Goal: Task Accomplishment & Management: Manage account settings

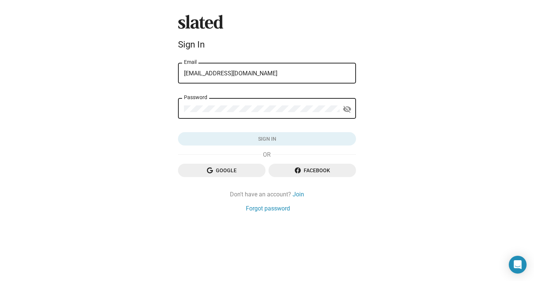
type input "[EMAIL_ADDRESS][DOMAIN_NAME]"
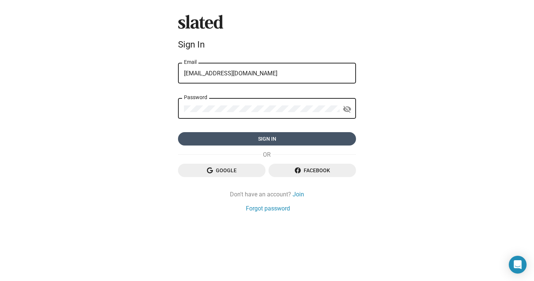
click at [283, 137] on span "Sign in" at bounding box center [267, 138] width 166 height 13
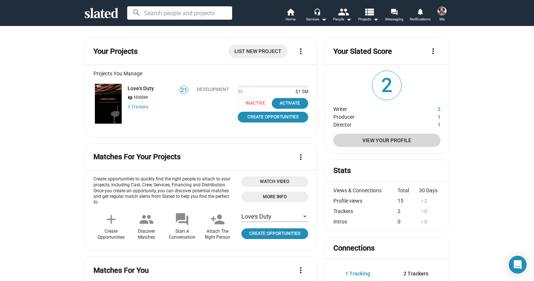
click at [372, 138] on span "View Your Profile" at bounding box center [386, 139] width 95 height 13
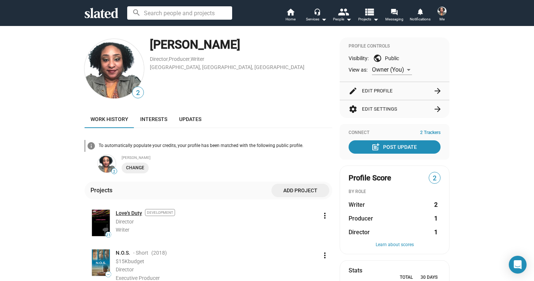
click at [127, 214] on link "Love's Duty" at bounding box center [129, 212] width 26 height 7
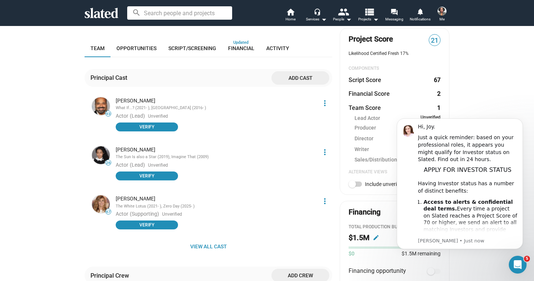
scroll to position [252, 0]
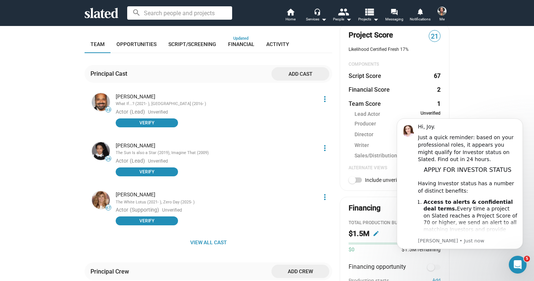
click at [321, 143] on mat-icon "more_vert" at bounding box center [324, 147] width 9 height 9
click at [301, 173] on button "Delete" at bounding box center [308, 170] width 42 height 12
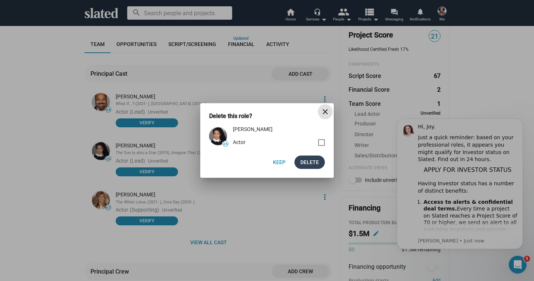
click at [305, 162] on span "Delete" at bounding box center [309, 161] width 19 height 13
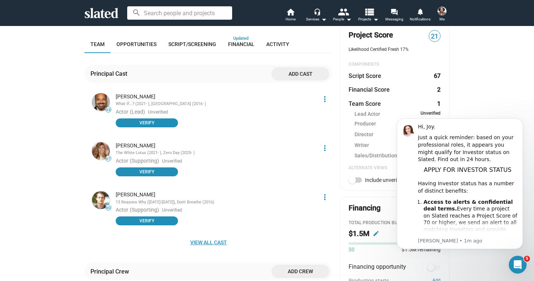
click at [211, 235] on span "View all cast" at bounding box center [208, 241] width 236 height 13
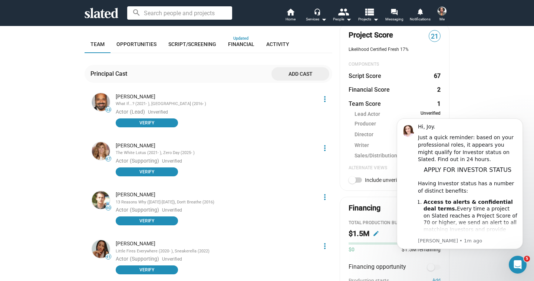
drag, startPoint x: 527, startPoint y: 148, endPoint x: 527, endPoint y: 195, distance: 47.1
click at [527, 195] on body "Hi, Joy. Just a quick reminder: based on your professional roles, it appears yo…" at bounding box center [459, 193] width 142 height 162
click at [491, 92] on div "check Create Project add Create Opportunities power_settings_new Activate Proje…" at bounding box center [267, 213] width 534 height 879
drag, startPoint x: 524, startPoint y: 141, endPoint x: 524, endPoint y: 146, distance: 4.8
click at [524, 146] on body "Hi, Joy. Just a quick reminder: based on your professional roles, it appears yo…" at bounding box center [459, 193] width 142 height 162
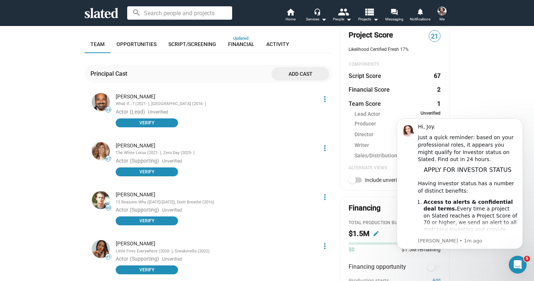
click at [498, 93] on div "check Create Project add Create Opportunities power_settings_new Activate Proje…" at bounding box center [267, 213] width 534 height 879
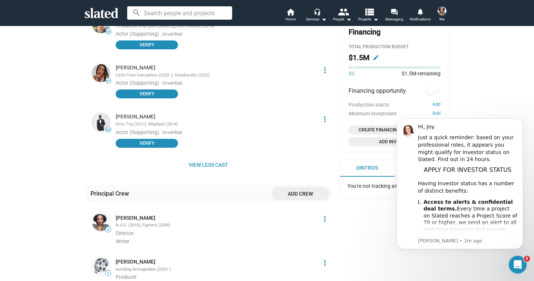
scroll to position [429, 0]
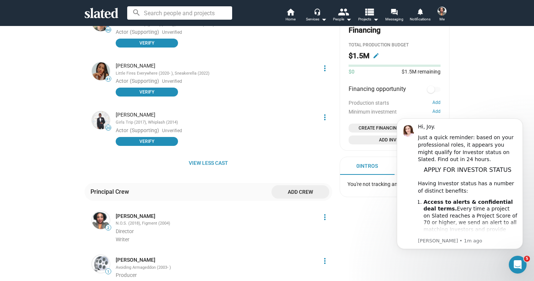
click at [388, 68] on div "$0 $1.5M remaining" at bounding box center [394, 69] width 92 height 11
click at [389, 66] on div at bounding box center [394, 65] width 92 height 2
click at [372, 56] on mat-icon "edit" at bounding box center [375, 55] width 7 height 7
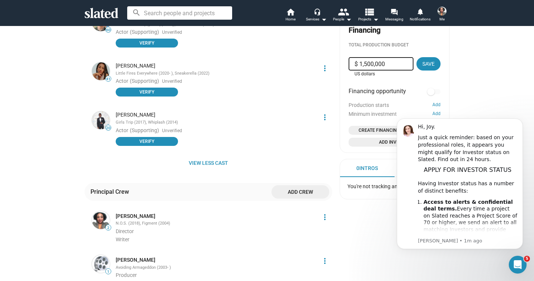
click at [358, 62] on input "$ 1,500,000" at bounding box center [380, 63] width 53 height 13
type input "$ 2,500,000"
click at [422, 62] on span "Save" at bounding box center [428, 63] width 12 height 13
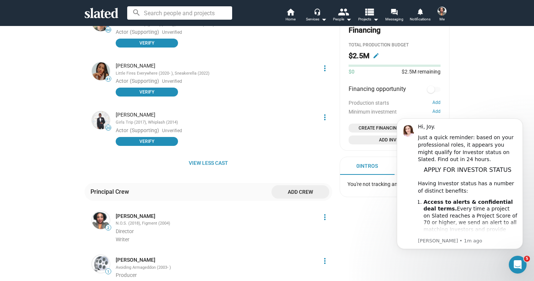
drag, startPoint x: 526, startPoint y: 138, endPoint x: 525, endPoint y: 154, distance: 16.3
click at [525, 154] on body "Hi, Joy. Just a quick reminder: based on your professional roles, it appears yo…" at bounding box center [459, 193] width 142 height 162
drag, startPoint x: 528, startPoint y: 147, endPoint x: 527, endPoint y: 172, distance: 24.9
click at [527, 172] on body "Hi, Joy. Just a quick reminder: based on your professional roles, it appears yo…" at bounding box center [459, 193] width 142 height 162
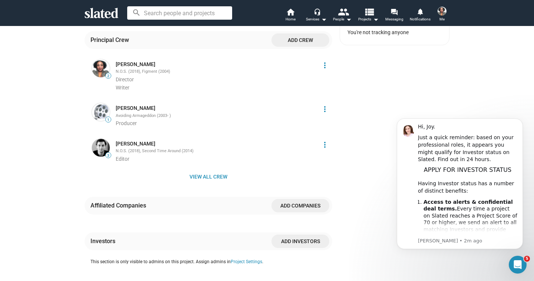
scroll to position [577, 0]
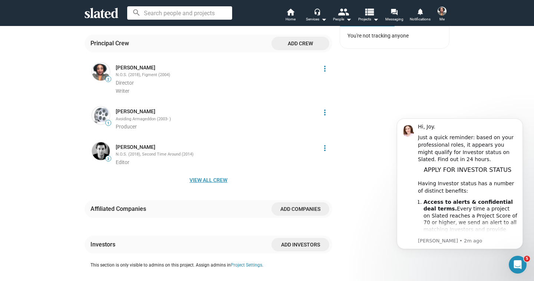
click at [215, 173] on span "View all crew" at bounding box center [208, 179] width 236 height 13
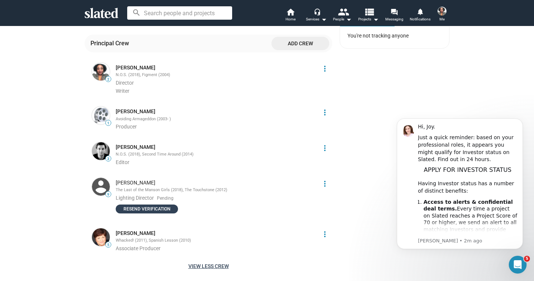
click at [160, 205] on span "Resend verification" at bounding box center [146, 208] width 53 height 7
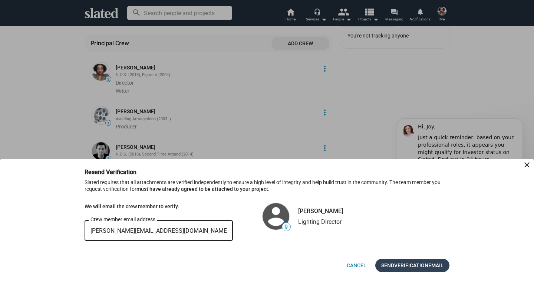
click at [399, 263] on span "Verification" at bounding box center [411, 264] width 34 height 13
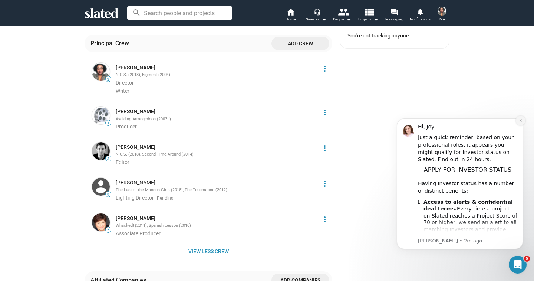
click at [520, 120] on icon "Dismiss notification" at bounding box center [520, 120] width 4 height 4
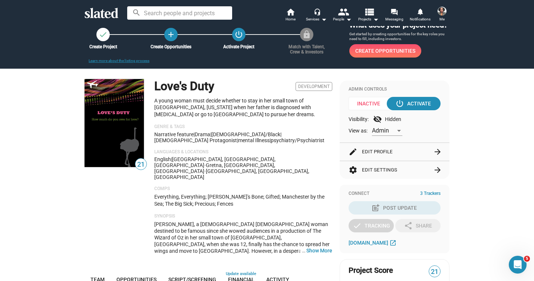
scroll to position [9, 0]
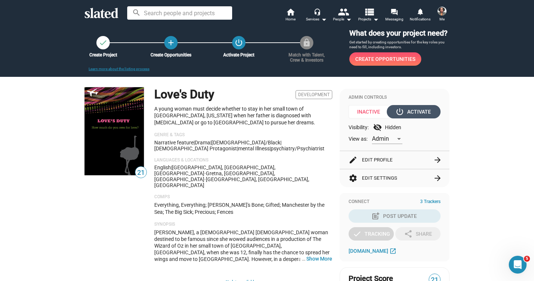
click at [409, 113] on div "power_settings_new Activate" at bounding box center [413, 111] width 34 height 13
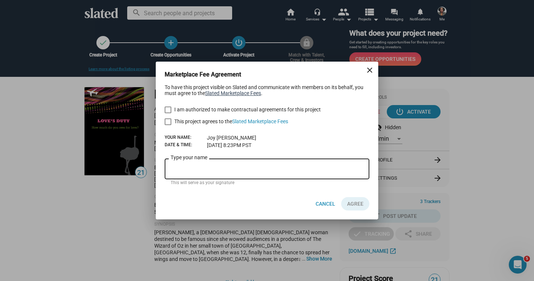
click at [236, 93] on link "Slated Marketplace Fees" at bounding box center [233, 93] width 56 height 6
click at [169, 111] on span at bounding box center [168, 109] width 7 height 7
click at [168, 113] on input "I am authorized to make contractual agreements for this project" at bounding box center [167, 113] width 0 height 0
checkbox input "true"
click at [166, 122] on span at bounding box center [168, 121] width 7 height 7
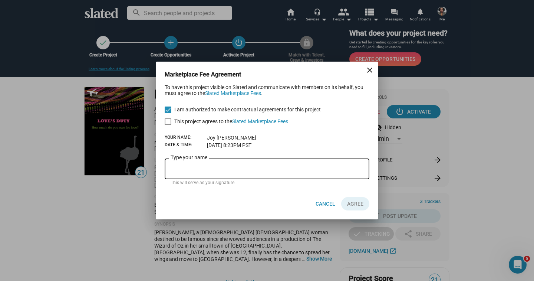
click at [167, 125] on input "This project agrees to the Slated Marketplace Fees" at bounding box center [167, 125] width 0 height 0
checkbox input "true"
click at [195, 166] on input "Type your name" at bounding box center [266, 169] width 193 height 7
type input "[PERSON_NAME]"
click at [361, 204] on span "AGREE" at bounding box center [355, 203] width 16 height 13
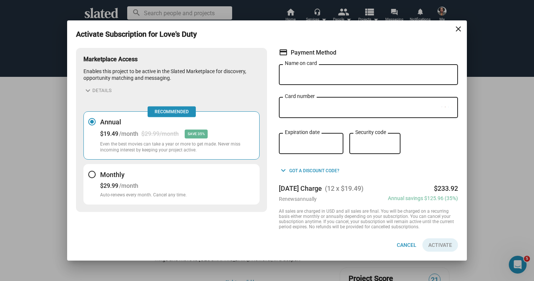
click at [92, 173] on div at bounding box center [91, 173] width 7 height 7
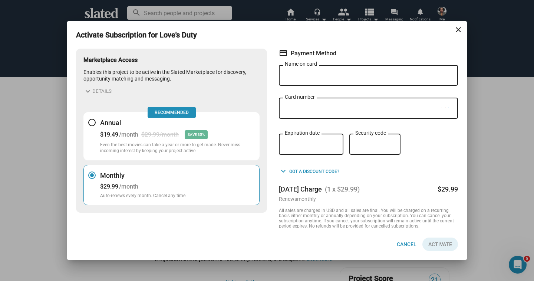
click at [290, 73] on input "Name on card" at bounding box center [368, 75] width 167 height 7
type input "Joy C Brown"
click at [441, 244] on span "Activate" at bounding box center [440, 243] width 24 height 13
click at [90, 90] on mat-icon "expand_more" at bounding box center [87, 91] width 9 height 9
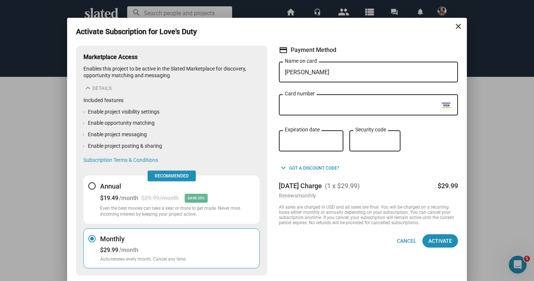
click at [285, 104] on iframe at bounding box center [363, 105] width 157 height 7
click at [437, 239] on span "Activate" at bounding box center [440, 240] width 24 height 13
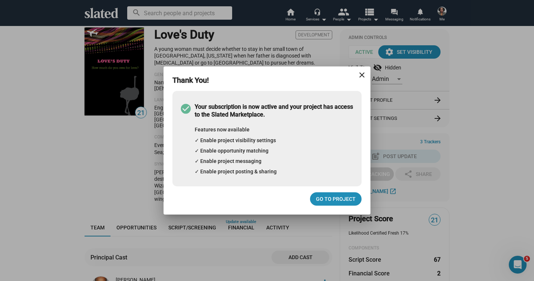
scroll to position [0, 0]
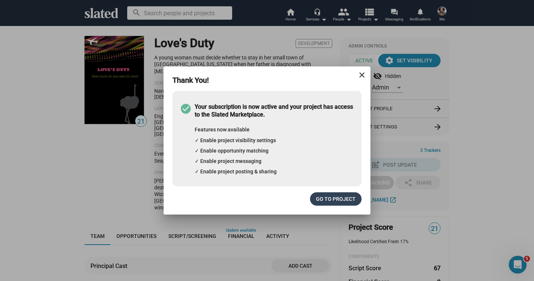
click at [345, 200] on span "Go to project" at bounding box center [336, 198] width 40 height 13
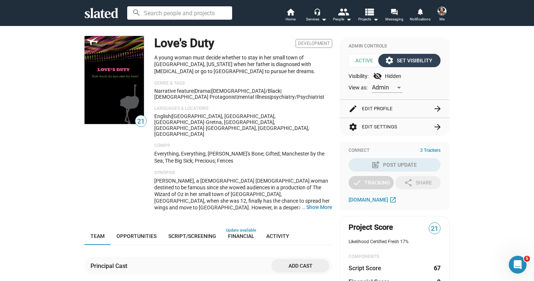
click at [411, 57] on div "settings Set Visibility" at bounding box center [409, 60] width 46 height 13
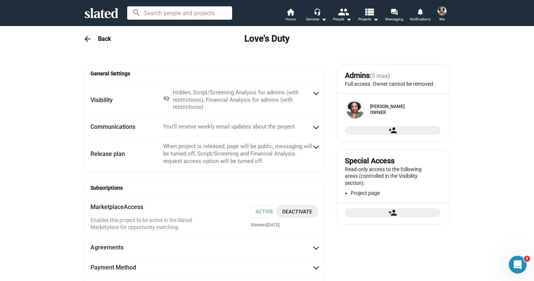
radio input "false"
radio input "true"
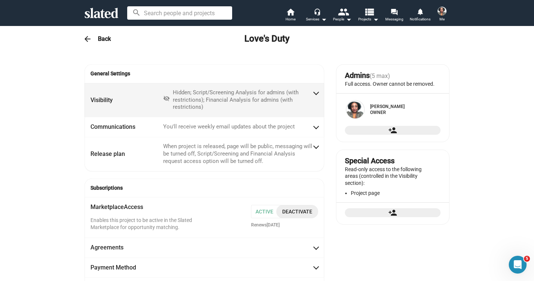
click at [314, 90] on span at bounding box center [316, 92] width 4 height 7
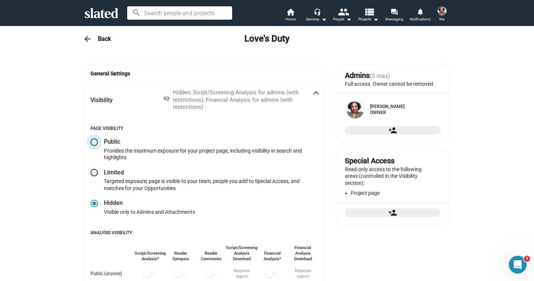
click at [92, 141] on span at bounding box center [93, 141] width 7 height 7
click at [92, 141] on input "radio" at bounding box center [93, 141] width 7 height 7
radio input "true"
checkbox input "false"
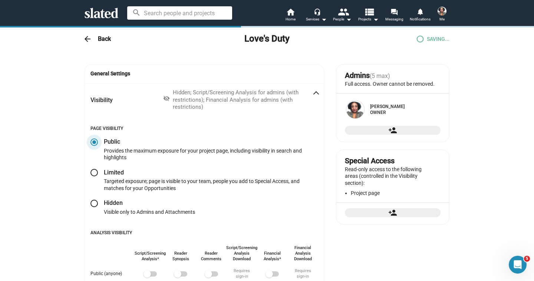
checkbox input "true"
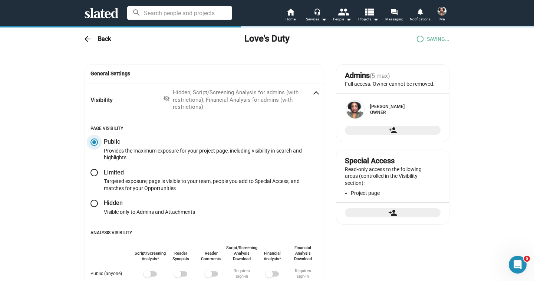
checkbox input "true"
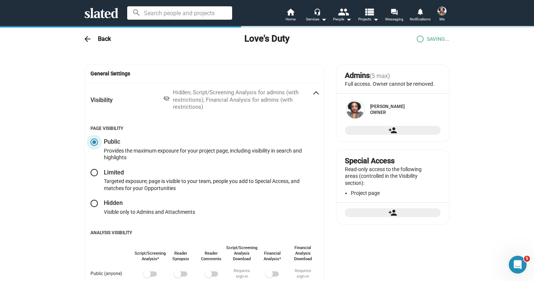
checkbox input "true"
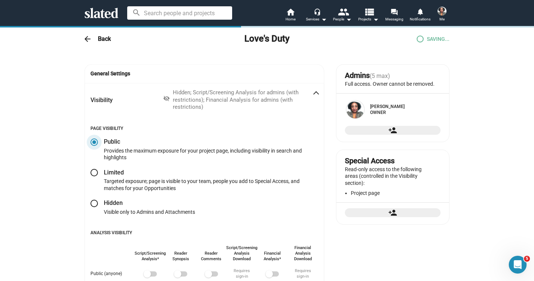
checkbox input "true"
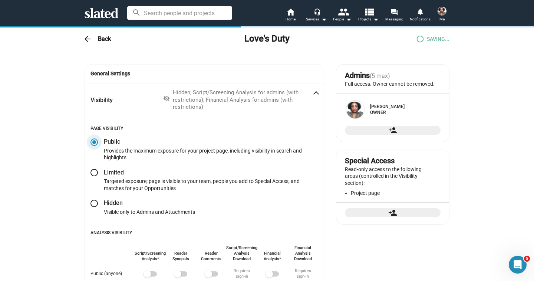
checkbox input "true"
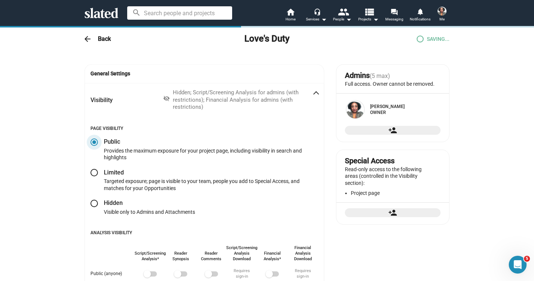
checkbox input "true"
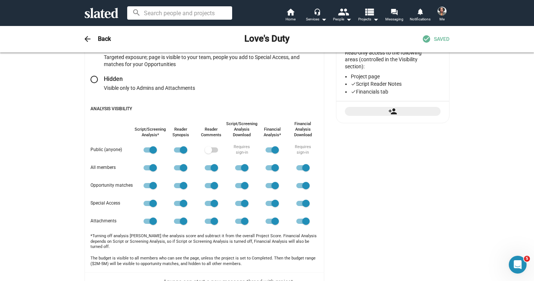
scroll to position [120, 0]
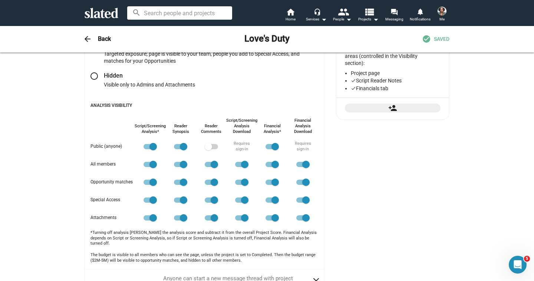
click at [267, 146] on span at bounding box center [271, 146] width 13 height 5
click at [269, 149] on input "checkbox" at bounding box center [269, 149] width 0 height 0
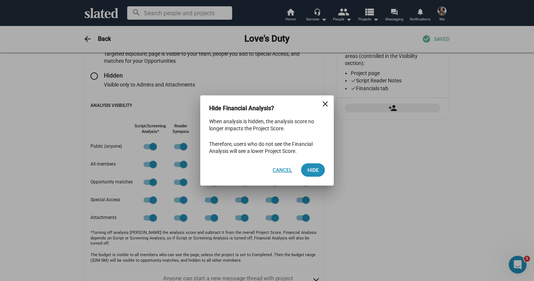
click at [285, 168] on span "Cancel" at bounding box center [282, 169] width 20 height 13
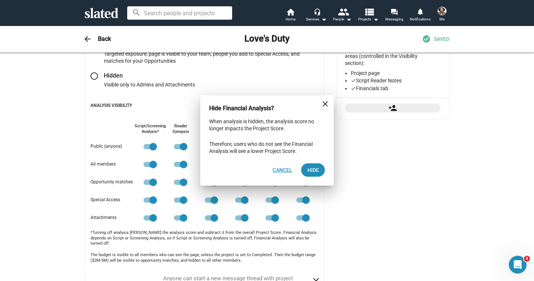
checkbox input "true"
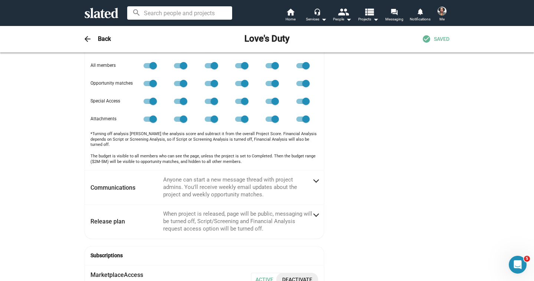
scroll to position [197, 0]
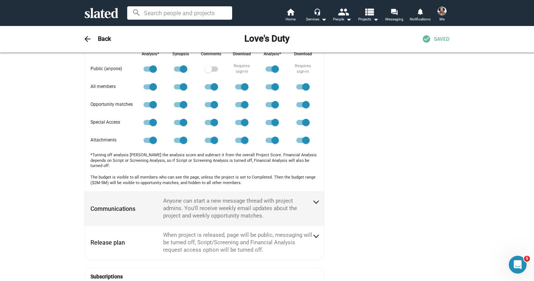
click at [314, 197] on span at bounding box center [316, 200] width 4 height 7
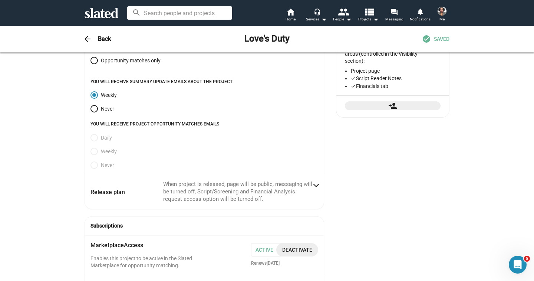
scroll to position [35, 0]
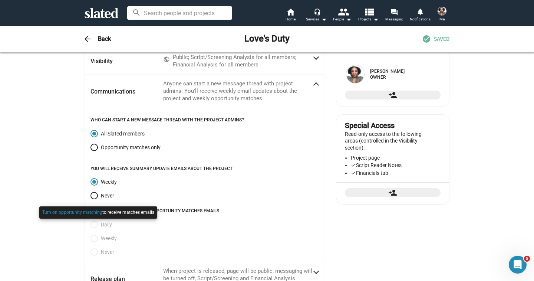
click at [92, 224] on div at bounding box center [98, 218] width 122 height 29
click at [136, 229] on div at bounding box center [98, 218] width 122 height 29
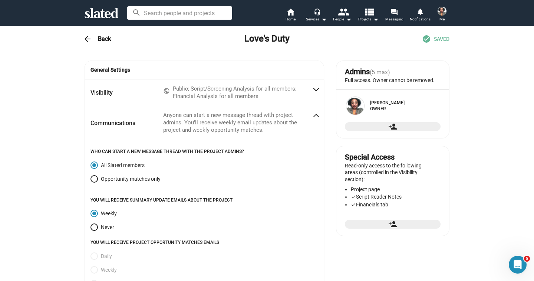
scroll to position [0, 0]
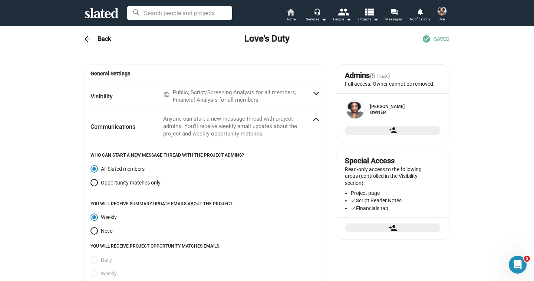
click at [291, 16] on span "Home" at bounding box center [290, 19] width 10 height 9
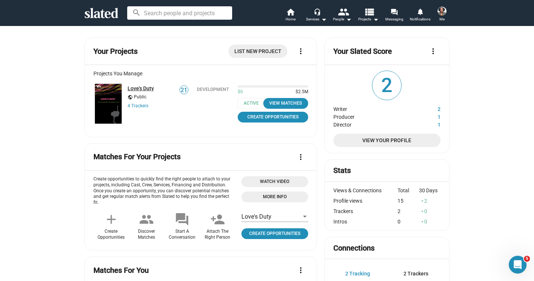
click at [137, 89] on link "Love's Duty" at bounding box center [140, 88] width 26 height 6
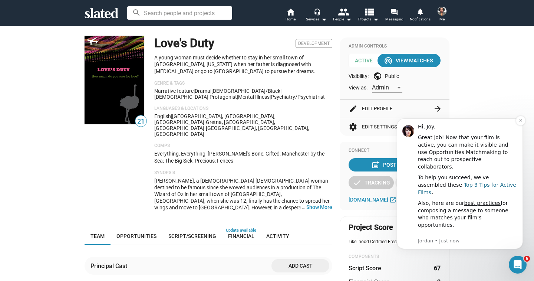
click at [461, 182] on link "Top 3 Tips for Active Films" at bounding box center [467, 188] width 98 height 13
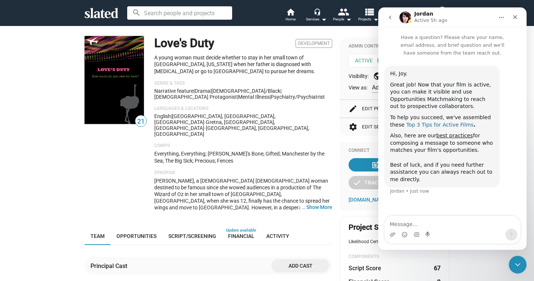
click at [428, 125] on link "Top 3 Tips for Active Films" at bounding box center [439, 125] width 67 height 6
click at [515, 19] on icon "Close" at bounding box center [515, 17] width 6 height 6
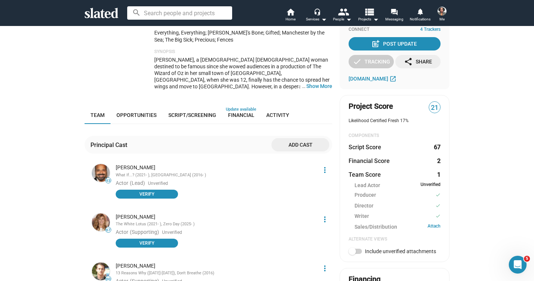
scroll to position [130, 0]
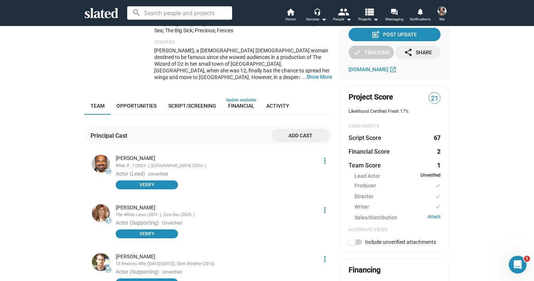
click at [356, 241] on span at bounding box center [354, 241] width 13 height 5
click at [352, 244] on input "Include unverified attachments" at bounding box center [352, 244] width 0 height 0
checkbox input "true"
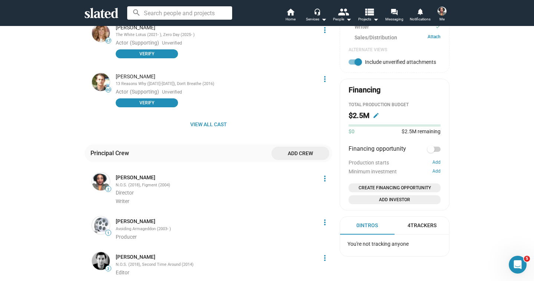
scroll to position [311, 0]
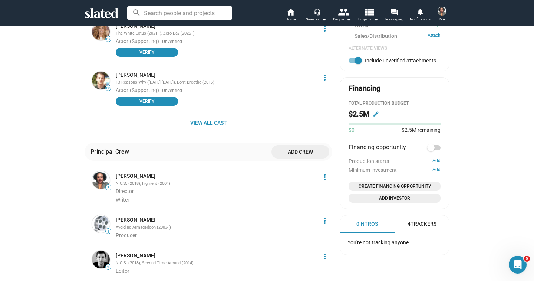
click at [434, 148] on span at bounding box center [433, 147] width 13 height 5
click at [431, 150] on input "checkbox" at bounding box center [430, 150] width 0 height 0
checkbox input "false"
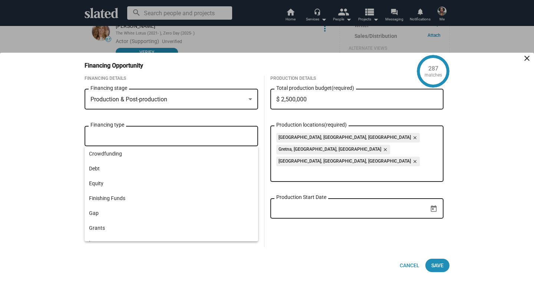
click at [227, 139] on input "Financing type" at bounding box center [173, 136] width 162 height 7
click at [298, 215] on div "Production Details $ 2,500,000 Total production budget (required) Evington, VA,…" at bounding box center [356, 161] width 185 height 171
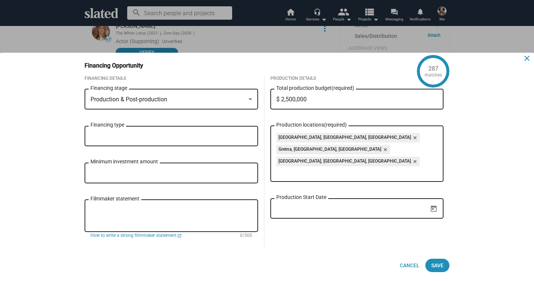
click at [525, 60] on mat-icon "close" at bounding box center [526, 58] width 9 height 9
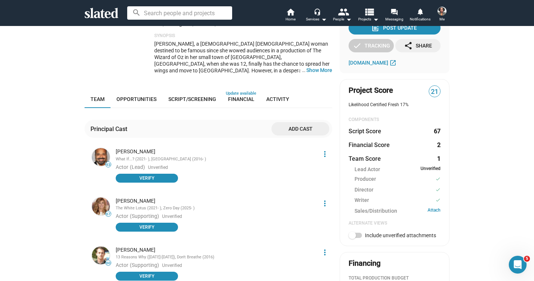
scroll to position [143, 0]
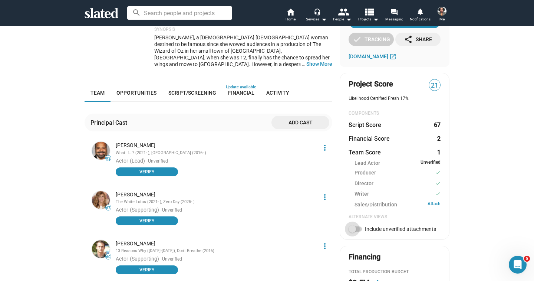
click at [354, 229] on span at bounding box center [354, 228] width 13 height 5
click at [352, 231] on input "Include unverified attachments" at bounding box center [352, 231] width 0 height 0
checkbox input "true"
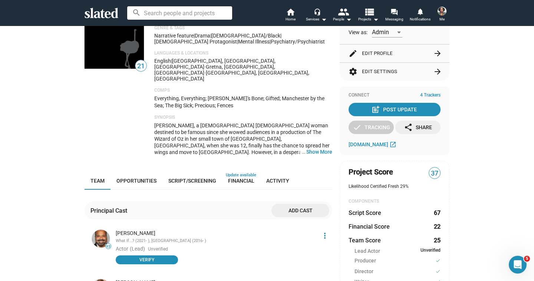
scroll to position [62, 0]
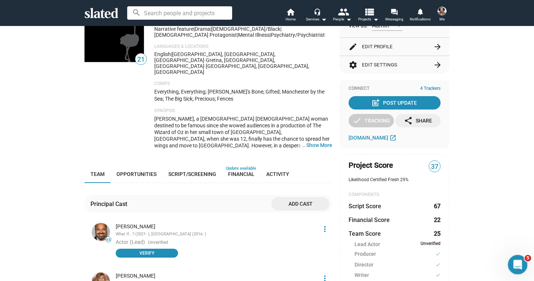
click at [514, 264] on icon "Open Intercom Messenger" at bounding box center [516, 263] width 5 height 6
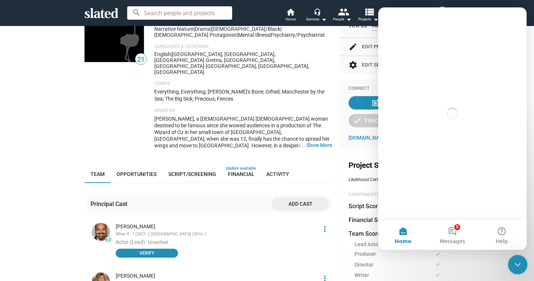
scroll to position [0, 0]
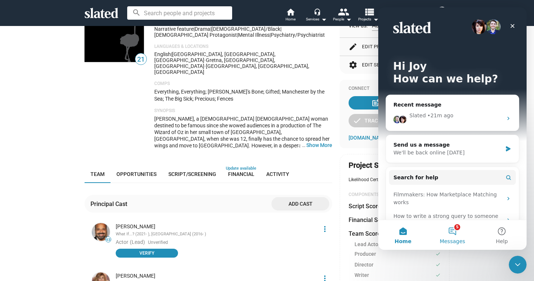
click at [453, 229] on button "5 Messages" at bounding box center [451, 235] width 49 height 30
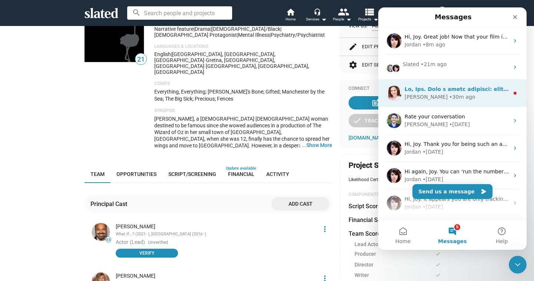
click at [452, 98] on div "[PERSON_NAME] • 30m ago" at bounding box center [456, 97] width 104 height 8
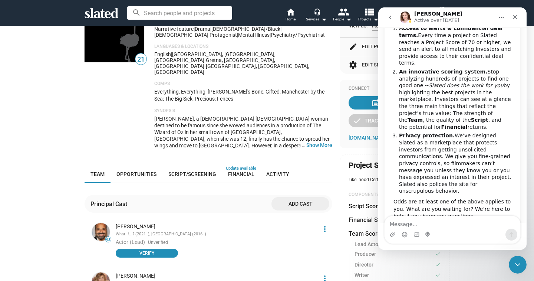
scroll to position [168, 0]
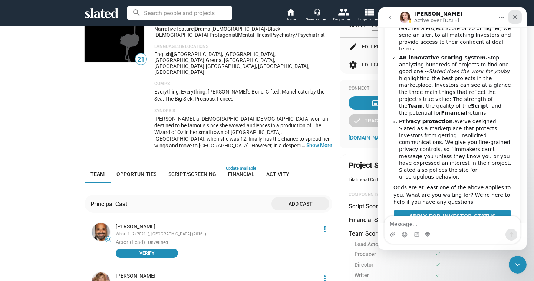
click at [512, 15] on icon "Close" at bounding box center [515, 17] width 6 height 6
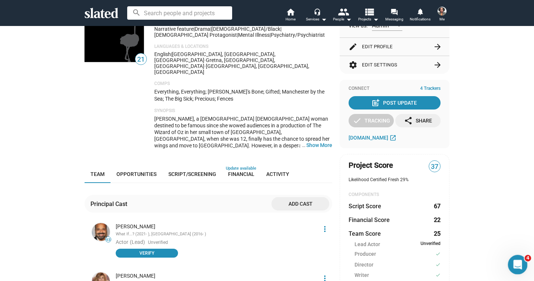
click at [518, 266] on icon "Open Intercom Messenger" at bounding box center [516, 263] width 12 height 12
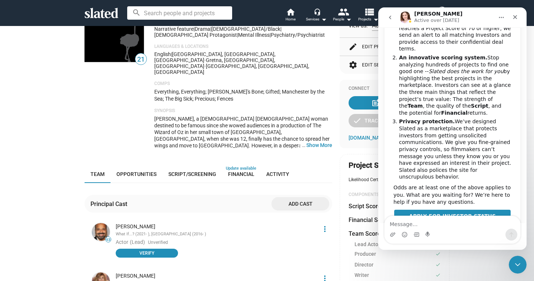
click at [389, 17] on icon "go back" at bounding box center [390, 18] width 2 height 4
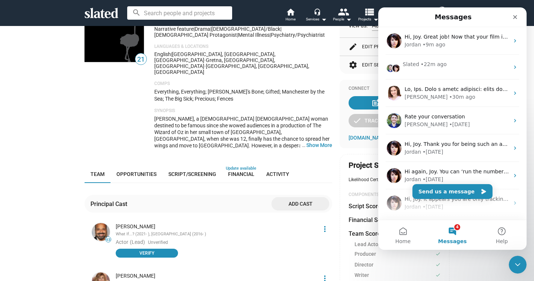
scroll to position [0, 0]
click at [452, 227] on button "4 Messages" at bounding box center [451, 235] width 49 height 30
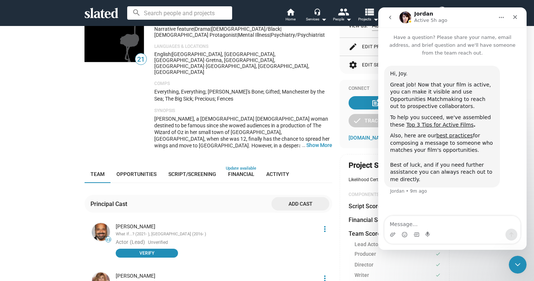
click at [402, 224] on textarea "Message…" at bounding box center [452, 222] width 136 height 13
type textarea "What does it mean to make the project live for financial opportunities?"
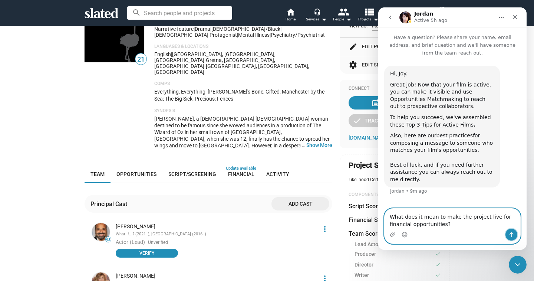
click at [510, 233] on icon "Send a message…" at bounding box center [511, 234] width 4 height 5
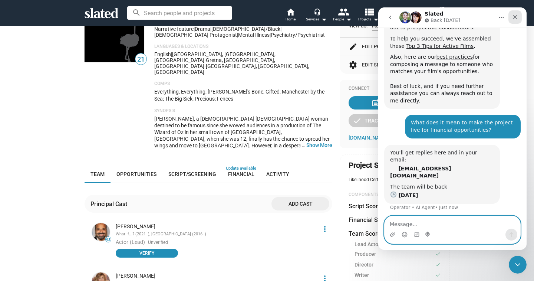
scroll to position [87, 0]
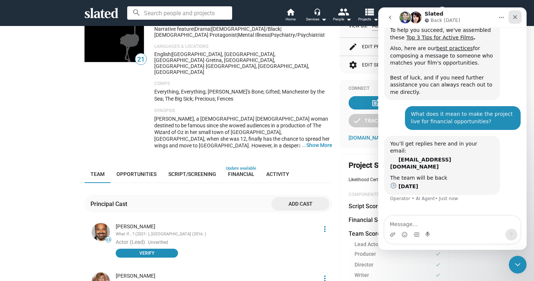
click at [516, 17] on icon "Close" at bounding box center [515, 17] width 6 height 6
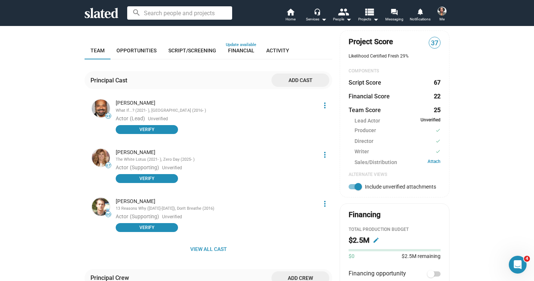
scroll to position [196, 0]
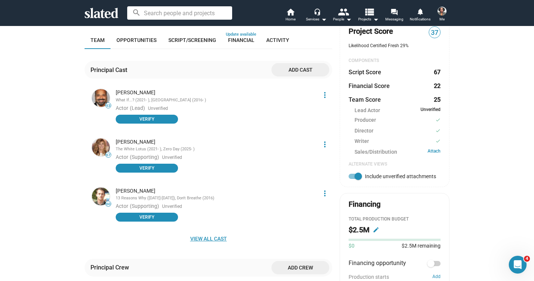
click at [206, 232] on span "View all cast" at bounding box center [208, 238] width 236 height 13
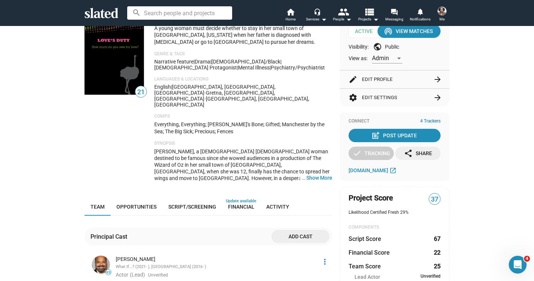
scroll to position [0, 0]
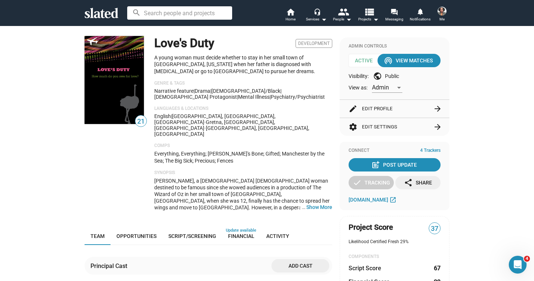
click at [209, 14] on input at bounding box center [179, 12] width 105 height 13
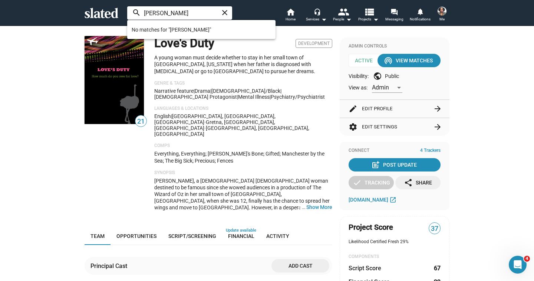
type input "[PERSON_NAME]"
click at [92, 163] on div "21" at bounding box center [115, 126] width 62 height 180
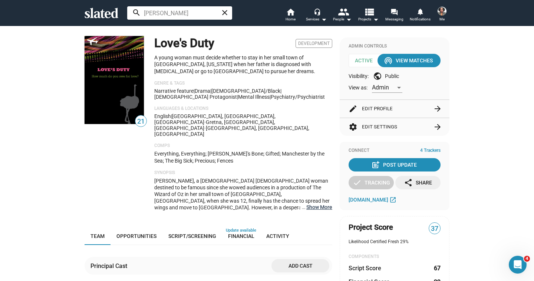
click at [323, 203] on button "… Show More" at bounding box center [319, 206] width 26 height 7
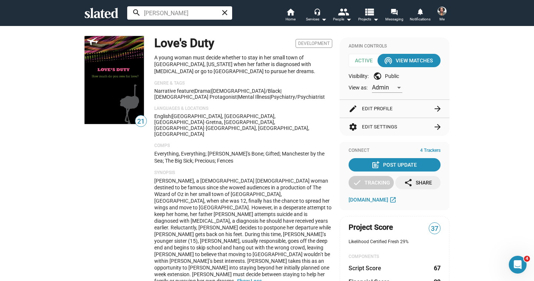
click at [441, 14] on img at bounding box center [441, 11] width 9 height 9
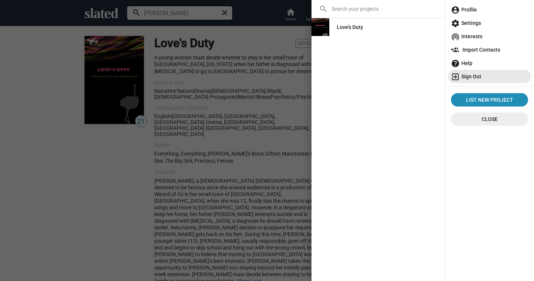
click at [470, 77] on span "exit_to_app Sign Out" at bounding box center [489, 76] width 77 height 13
